Goal: Communication & Community: Ask a question

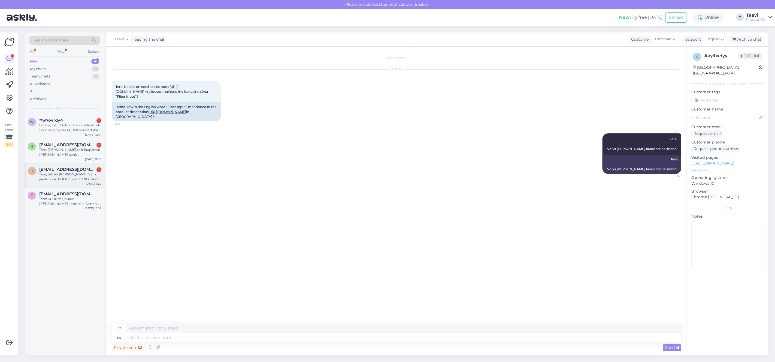
click at [71, 179] on div "Tere, tellisin [PERSON_NAME] bank järelmaksu teilt Pioneer DJ XDJ-RX3 2-channel…" at bounding box center [70, 177] width 62 height 10
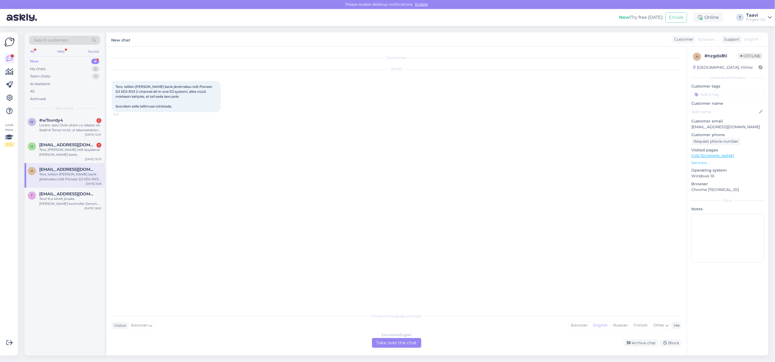
click at [393, 345] on div "Estonian to English Take over the chat" at bounding box center [396, 343] width 49 height 10
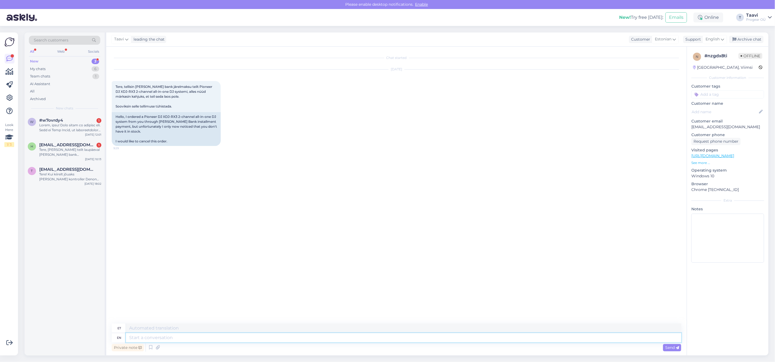
click at [160, 337] on textarea at bounding box center [404, 337] width 556 height 9
type textarea "Tere"
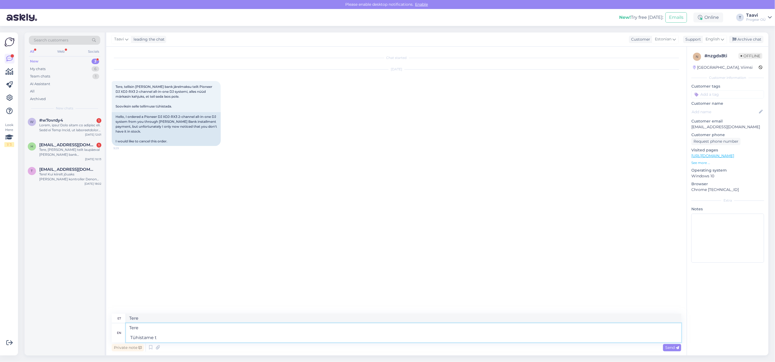
type textarea "Tere Tühistame te"
type textarea "Tere Tühistame"
type textarea "Tere Tühistame tellimuse"
type textarea "Tere Tühistame tellimus,"
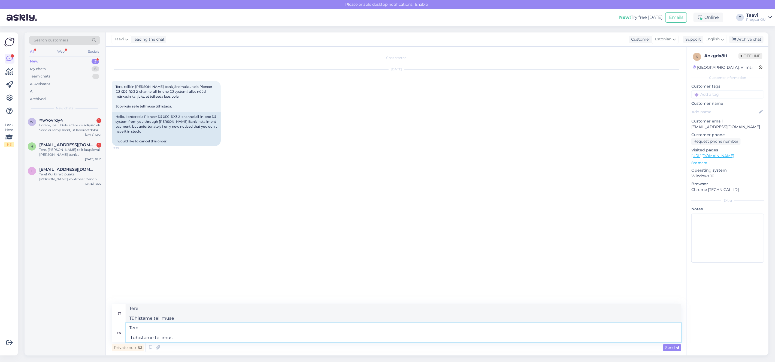
type textarea "Tere Tühistame tellimust,"
type textarea "Tere Tühistame tellimus, t"
type textarea "Tere Tühistame tellimus,"
type textarea "Tere Tühistame tellimust,"
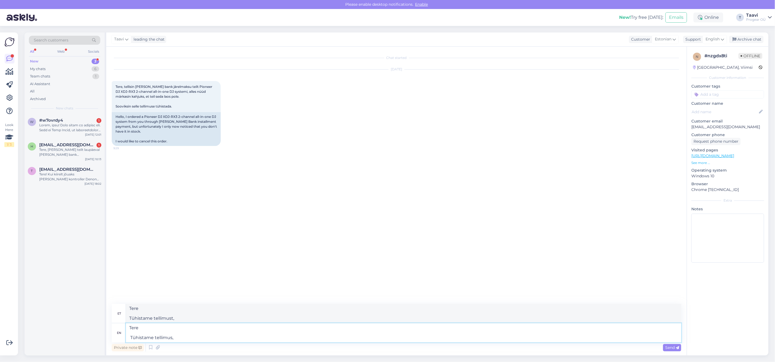
type textarea "Tere Tühistame tellimus"
type textarea "Tere Tühistame tellimust"
type textarea "Tere Tühistame tellimuse"
type textarea "Tere Tühistame tellimuse,"
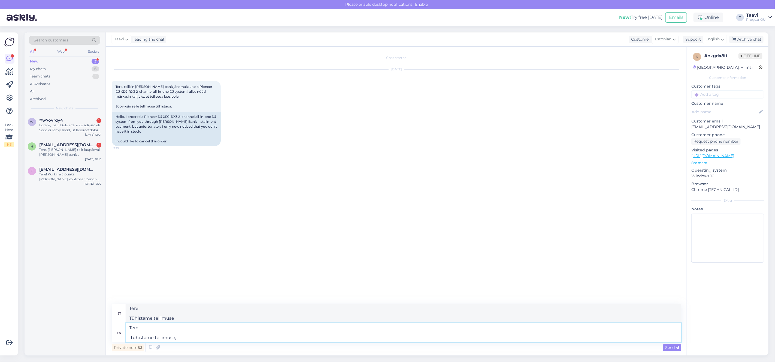
type textarea "Tere Tühistame tellimuse,"
type textarea "Tere Tühistame tellimuse, Tar"
type textarea "Tere Tühistame tellimuse,"
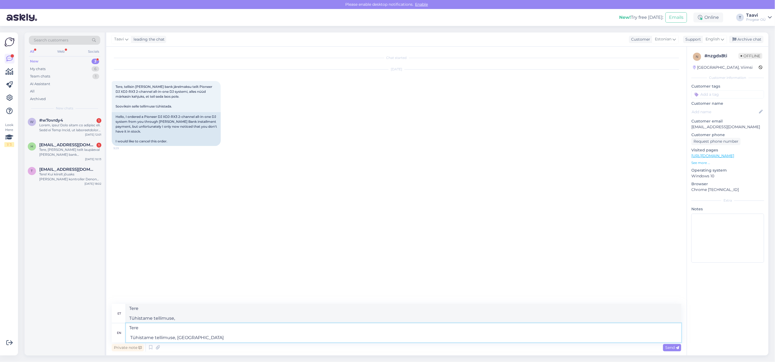
type textarea "Tere Tühistame tellimuse, tarnija"
type textarea "Tere Tühistame tellimuse, tarnija muidu"
type textarea "Tere Tühistame tellimuse, tarnija"
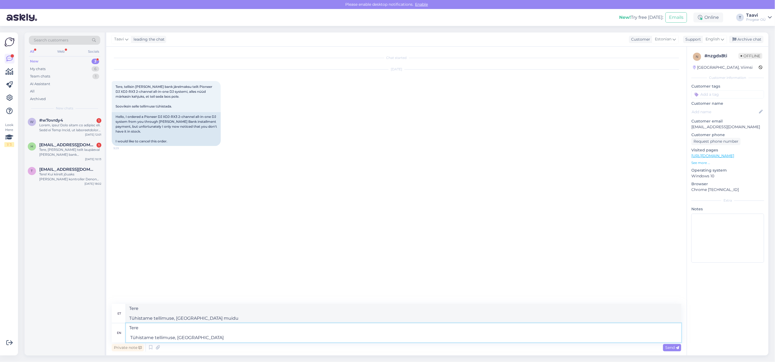
type textarea "Tere Tühistame tellimuse, tarnija"
type textarea "Tere Tühistame tellimuse, tarnija andis"
type textarea "Tere Tühistame tellimuse, tarnija andis märku e"
type textarea "Tere Tühistame tellimuse, tarnija andis märku"
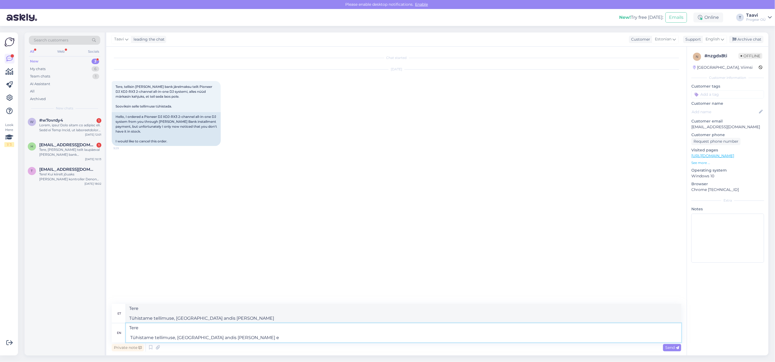
type textarea "Tere Tühistame tellimuse, tarnija andis märku e"
type textarea "Tere Tühistame tellimuse, tarnija andis märku et"
type textarea "Tere Tühistame tellimuse, tarnija andis märku et o"
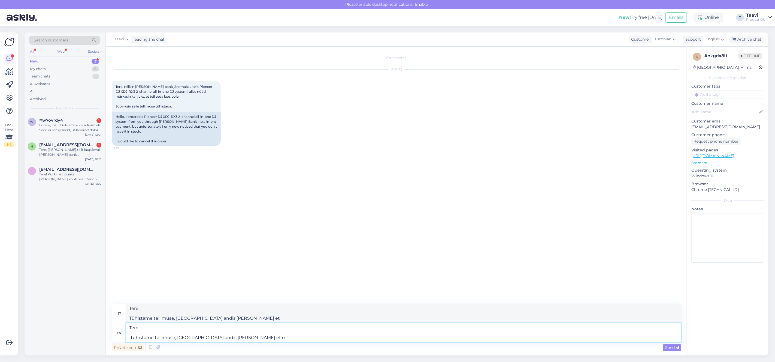
type textarea "Tere Tühistame tellimuse, tarnija andis märku et o"
type textarea "Tere Tühistame tellimuse, tarnija andis märku et oktoobri"
type textarea "Tere Tühistame tellimuse, tarnija andis märku et oktoobris"
type textarea "Tere Tühistame tellimuse, tarnija andis märku et oktoobri alguses"
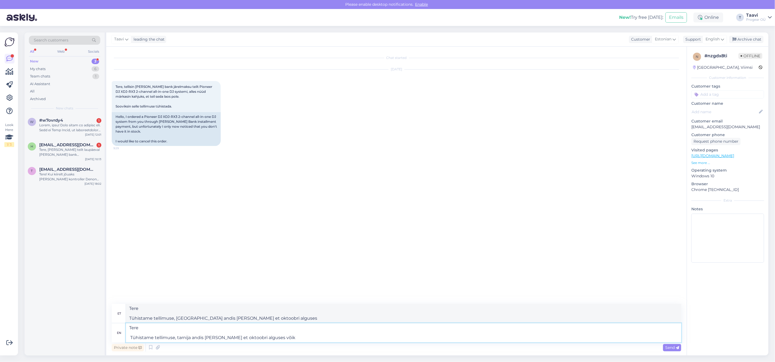
type textarea "Tere Tühistame tellimuse, tarnija andis märku et oktoobri alguses või"
type textarea "Tere Tühistame tellimuse, tarnija andis märku et oktoobri alguses võiks s"
type textarea "Tere Tühistame tellimuse, tarnija andis märku et oktoobri alguses võiks"
type textarea "Tere Tühistame tellimuse, tarnija andis märku et oktoobri alguses võiks saabuda"
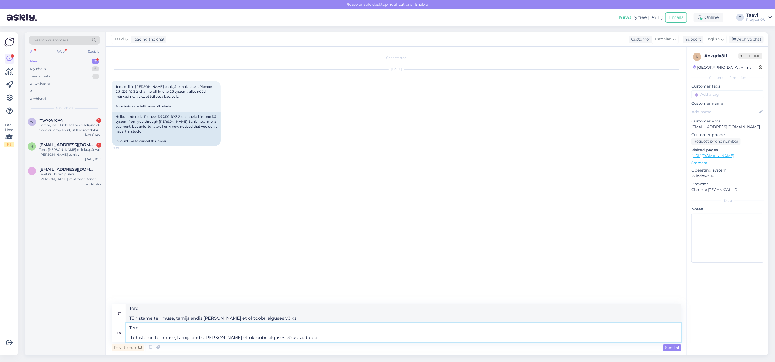
type textarea "Tere Tühistame tellimuse, tarnija andis märku et oktoobri alguses võiks saabuda"
type textarea "Tere Tühistame tellimuse, tarnija andis märku et oktoobri alguses võiks saabuda,"
type textarea "Tere Tühistame tellimuse, tarnija andis märku et oktoobri alguses võiks saabuda…"
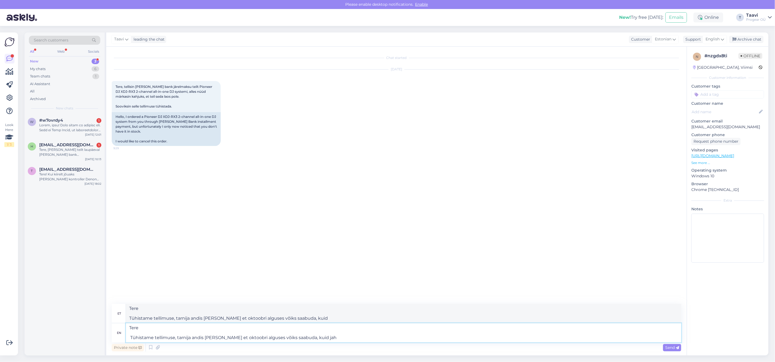
type textarea "Tere Tühistame tellimuse, tarnija andis märku et oktoobri alguses võiks saabuda…"
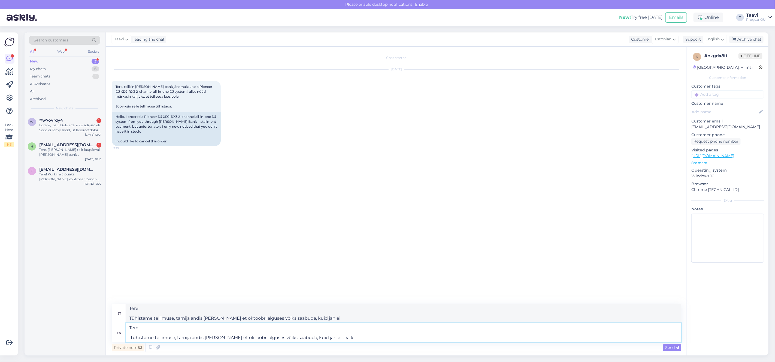
type textarea "Tere Tühistame tellimuse, tarnija andis märku et oktoobri alguses võiks saabuda…"
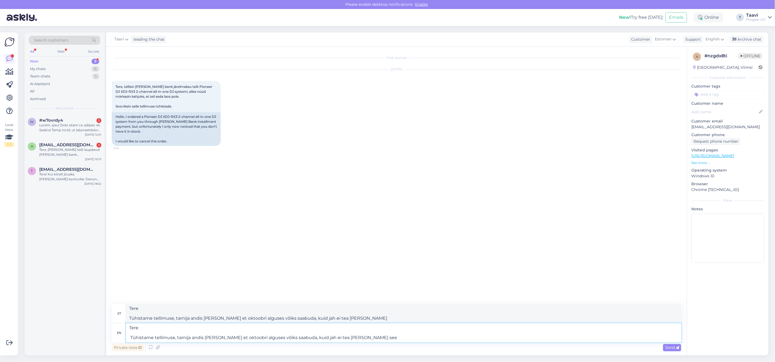
type textarea "Tere Tühistame tellimuse, tarnija andis märku et oktoobri alguses võiks saabuda…"
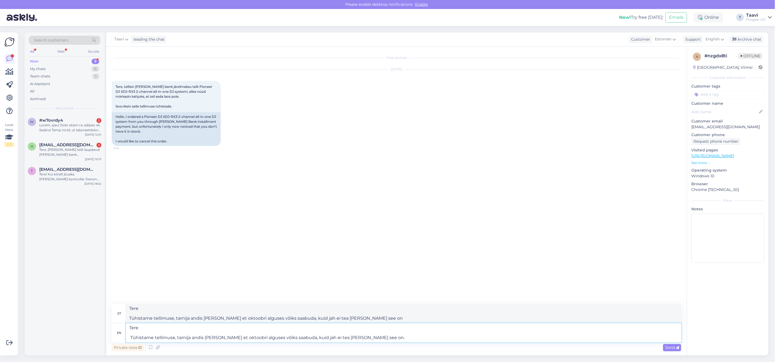
type textarea "Tere Tühistame tellimuse, tarnija andis märku et oktoobri alguses võiks saabuda…"
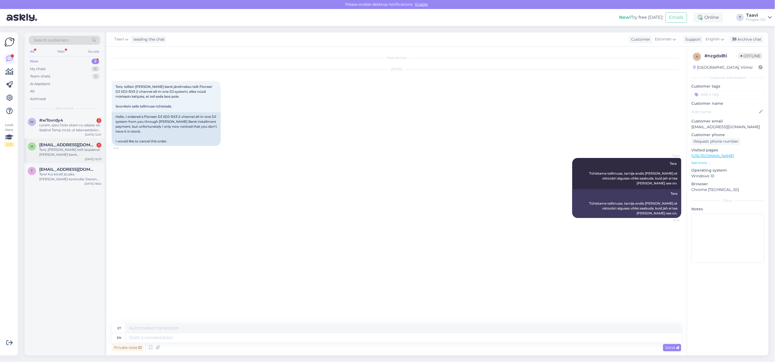
click at [55, 154] on div "Tere, [PERSON_NAME] teilt laupäeval [PERSON_NAME] bank järelamaksuga Pioneer DJ…" at bounding box center [70, 152] width 62 height 10
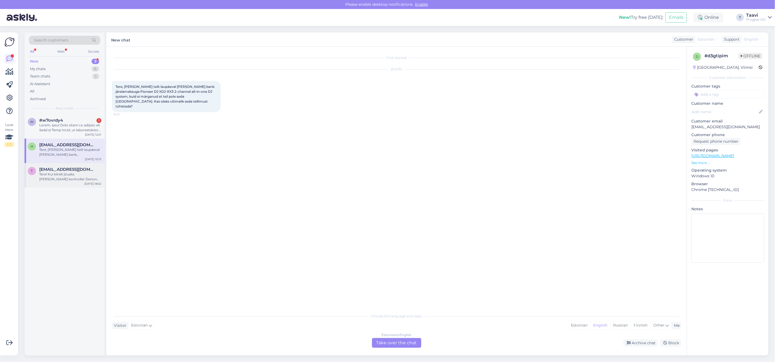
click at [60, 168] on span "[EMAIL_ADDRESS][DOMAIN_NAME]" at bounding box center [67, 169] width 57 height 5
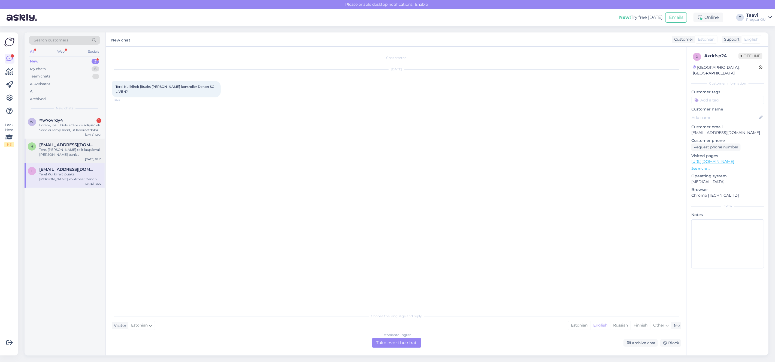
click at [63, 157] on div "h henriraagmets2001@outlook.com Tere, soetasin teilt laupäeval holm bank järela…" at bounding box center [65, 150] width 80 height 25
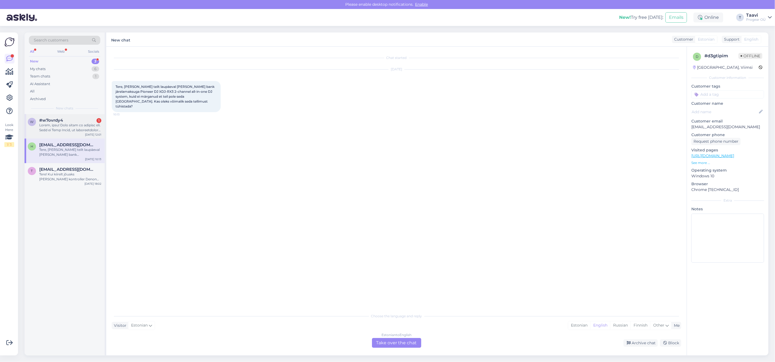
click at [69, 131] on div at bounding box center [70, 128] width 62 height 10
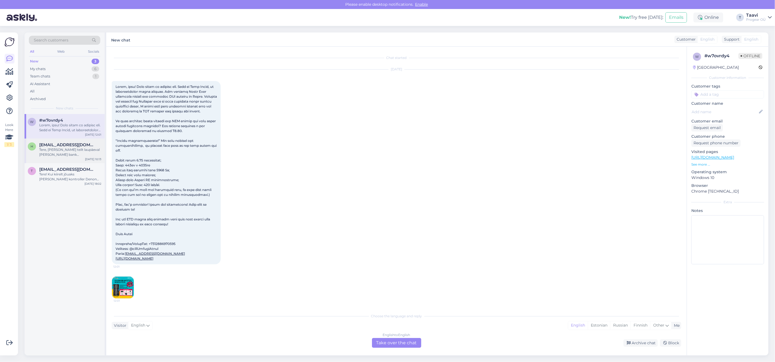
click at [62, 147] on div "Tere, [PERSON_NAME] teilt laupäeval [PERSON_NAME] bank järelamaksuga Pioneer DJ…" at bounding box center [70, 152] width 62 height 10
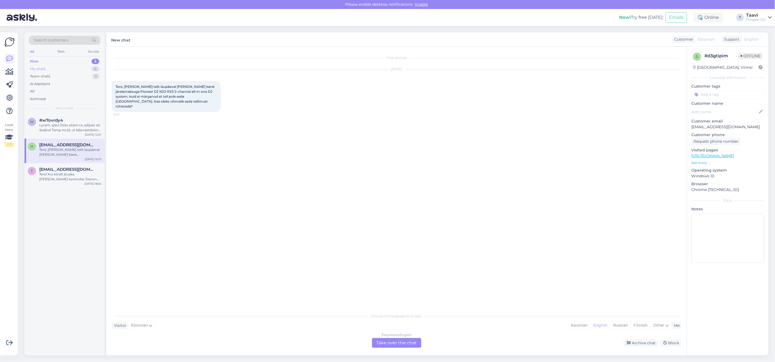
click at [60, 71] on div "My chats 6" at bounding box center [64, 69] width 71 height 8
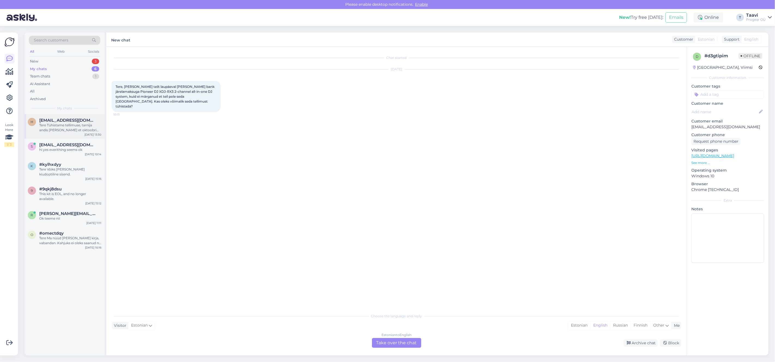
click at [65, 133] on div "h henriraagmets2001@outlook.com Tere Tühistame tellimuse, tarnija andis märku e…" at bounding box center [65, 126] width 80 height 25
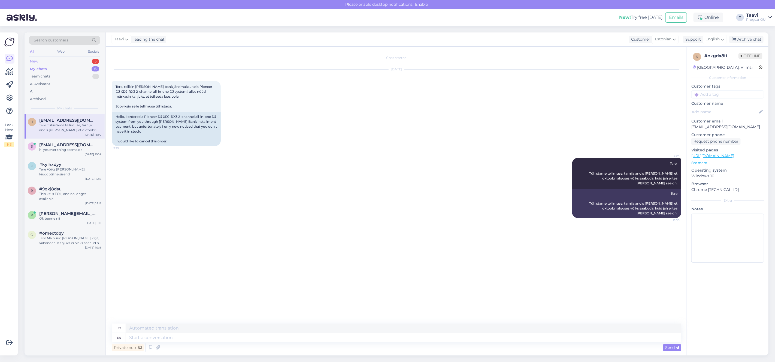
click at [64, 59] on div "New 3" at bounding box center [64, 62] width 71 height 8
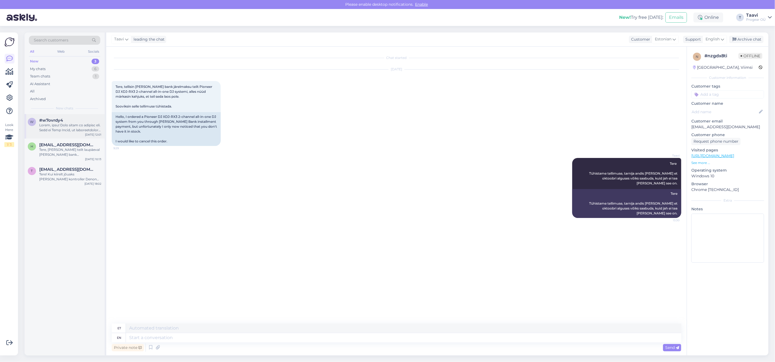
click at [71, 129] on div at bounding box center [70, 128] width 62 height 10
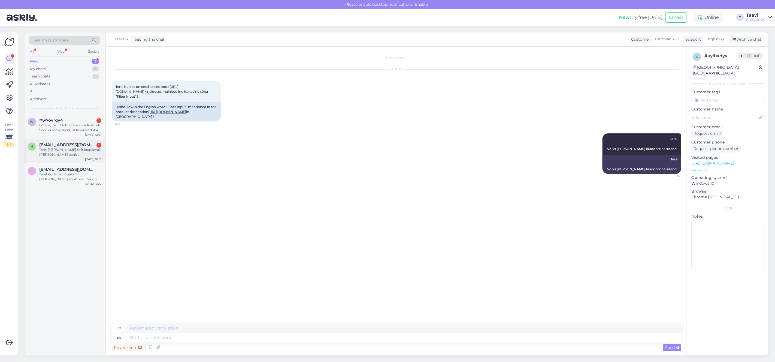
click at [89, 155] on div "Tere, [PERSON_NAME] teilt laupäeval [PERSON_NAME] bank järelamaksuga Pioneer DJ…" at bounding box center [70, 152] width 62 height 10
